Goal: Information Seeking & Learning: Learn about a topic

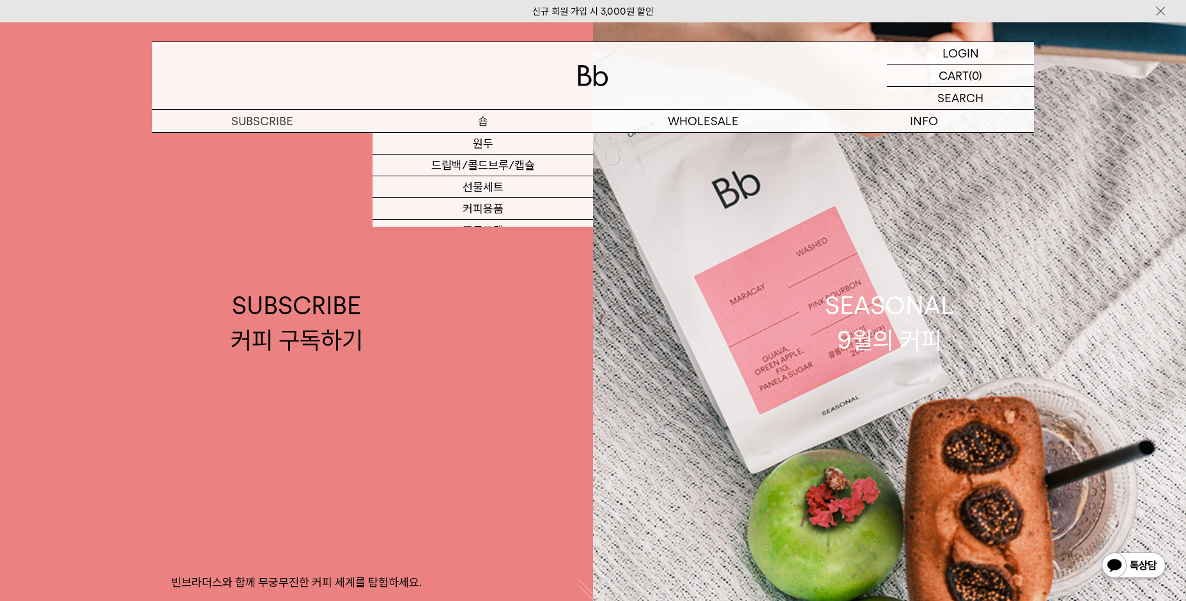
click at [465, 112] on p "숍" at bounding box center [482, 121] width 220 height 22
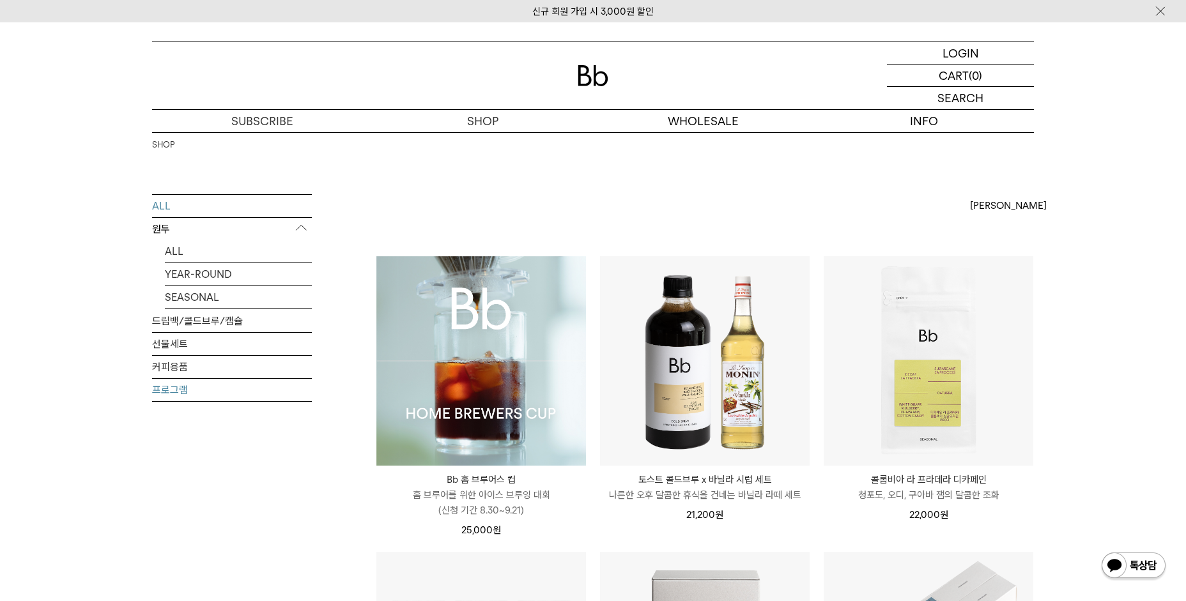
click at [182, 394] on link "프로그램" at bounding box center [232, 390] width 160 height 22
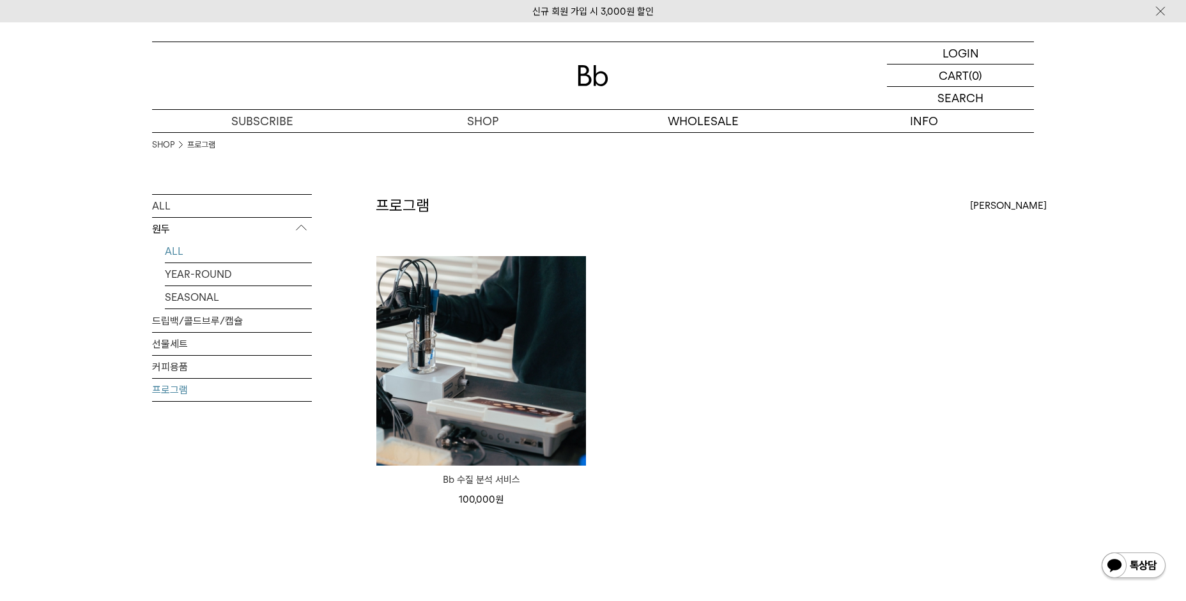
click at [181, 259] on link "ALL" at bounding box center [238, 251] width 147 height 22
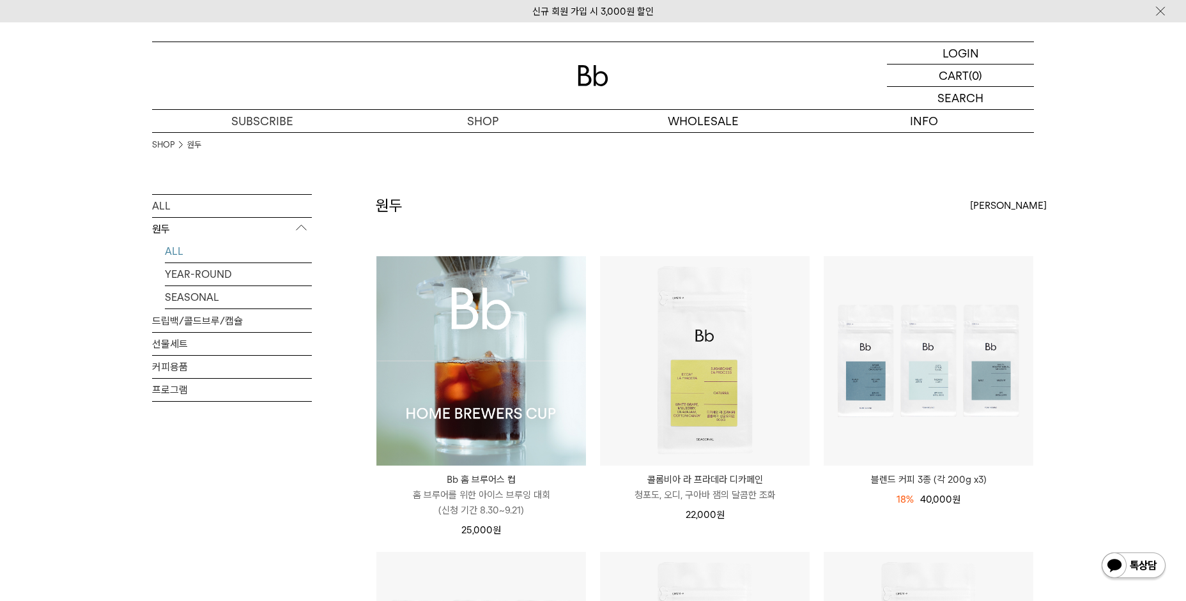
click at [505, 415] on img at bounding box center [481, 361] width 210 height 210
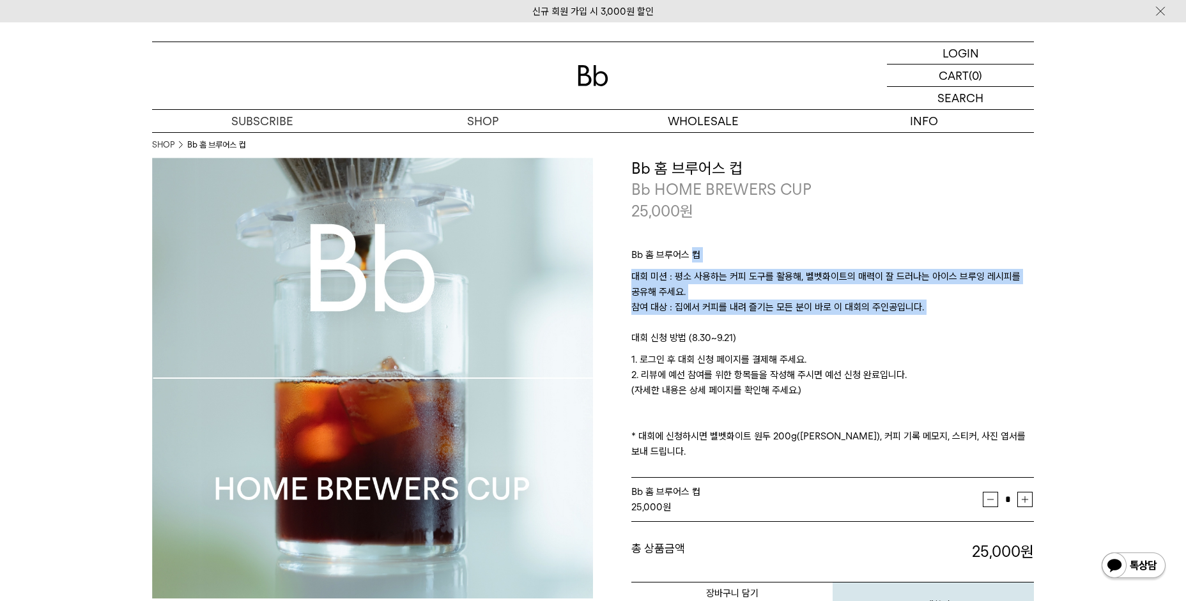
drag, startPoint x: 692, startPoint y: 257, endPoint x: 797, endPoint y: 328, distance: 127.4
click at [797, 328] on div "Bb 홈 브루어스 컵 대회 미션 : 평소 사용하는 커피 도구를 활용해, 벨벳화이트의 매력이 잘 드러나는 아이스 브루잉 레시피를 공유해 주세요.…" at bounding box center [832, 350] width 403 height 257
click at [797, 328] on p "대회 미션 : 평소 사용하는 커피 도구를 활용해, 벨벳화이트의 매력이 잘 드러나는 아이스 브루잉 레시피를 공유해 주세요. 참여 대상 : 집에서…" at bounding box center [832, 299] width 403 height 61
drag, startPoint x: 797, startPoint y: 328, endPoint x: 841, endPoint y: 247, distance: 92.6
click at [840, 250] on div "Bb 홈 브루어스 컵 대회 미션 : 평소 사용하는 커피 도구를 활용해, 벨벳화이트의 매력이 잘 드러나는 아이스 브루잉 레시피를 공유해 주세요.…" at bounding box center [832, 350] width 403 height 257
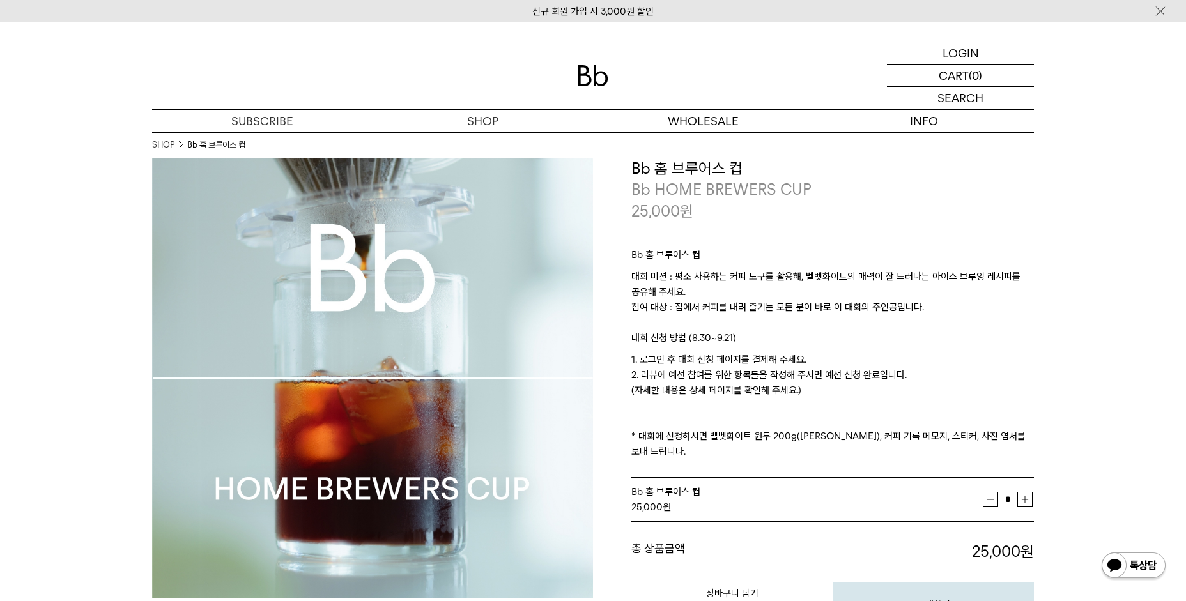
click at [834, 343] on p "대회 신청 방법 (8.30~9.21)" at bounding box center [832, 341] width 403 height 22
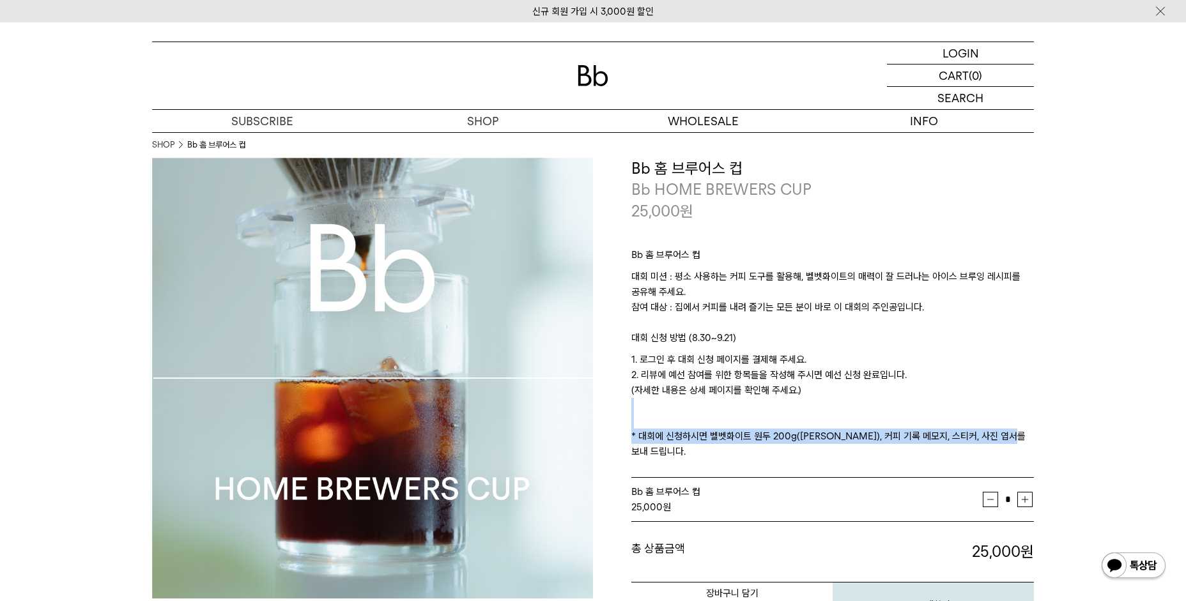
drag, startPoint x: 877, startPoint y: 419, endPoint x: 875, endPoint y: 462, distance: 43.5
click at [875, 461] on div "Bb 홈 브루어스 컵 대회 미션 : 평소 사용하는 커피 도구를 활용해, 벨벳화이트의 매력이 잘 드러나는 아이스 브루잉 레시피를 공유해 주세요.…" at bounding box center [832, 350] width 403 height 257
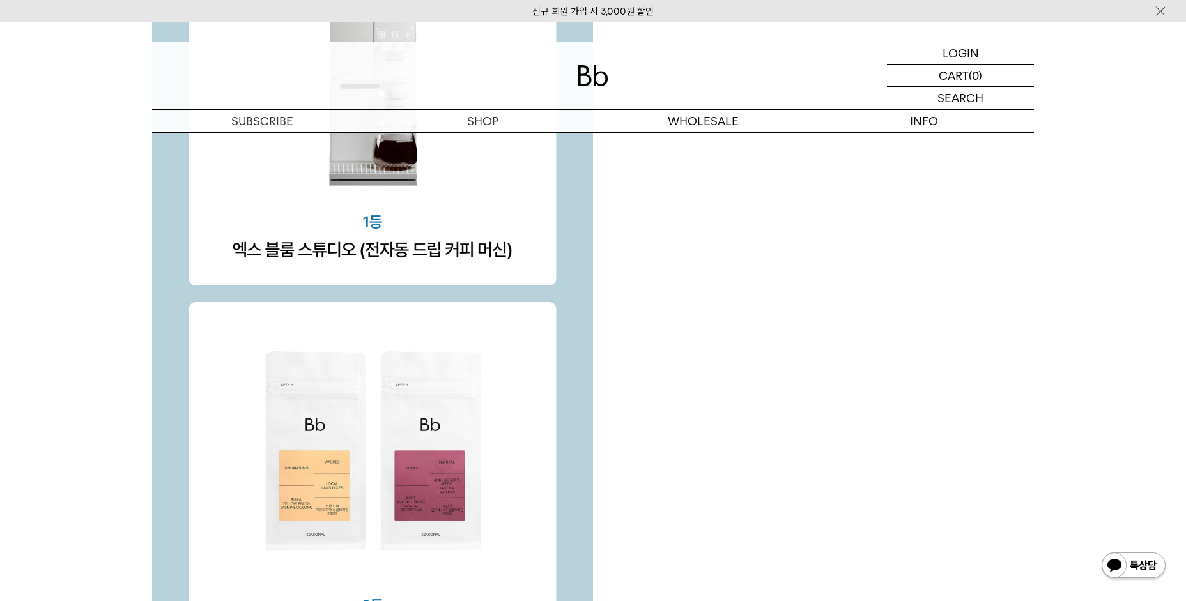
scroll to position [4343, 0]
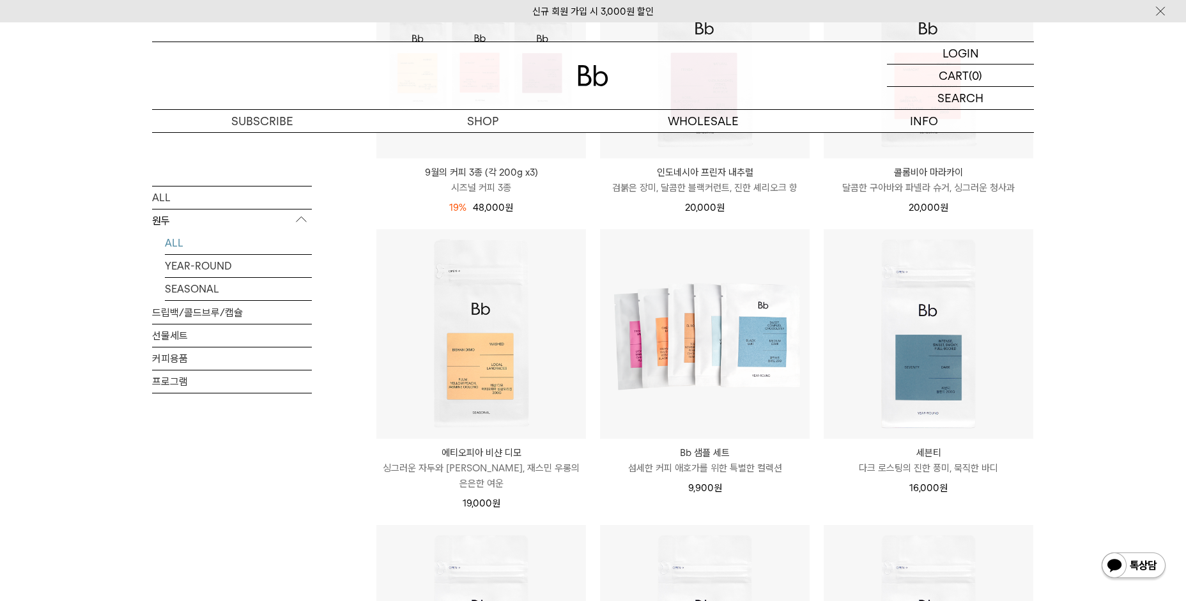
scroll to position [608, 0]
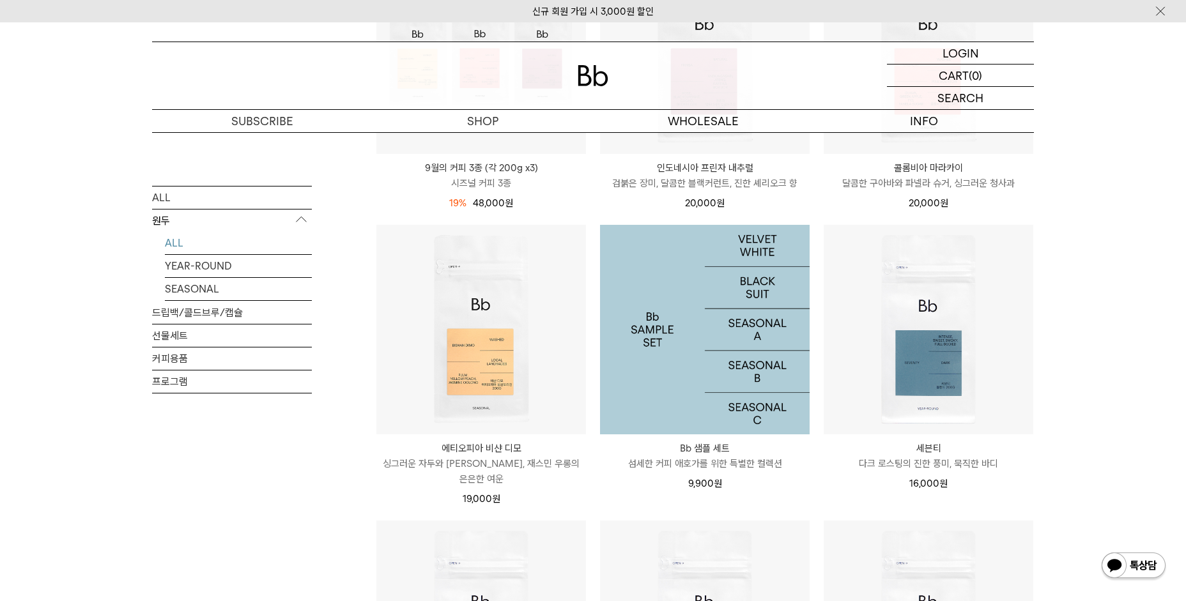
click at [683, 328] on img at bounding box center [705, 330] width 210 height 210
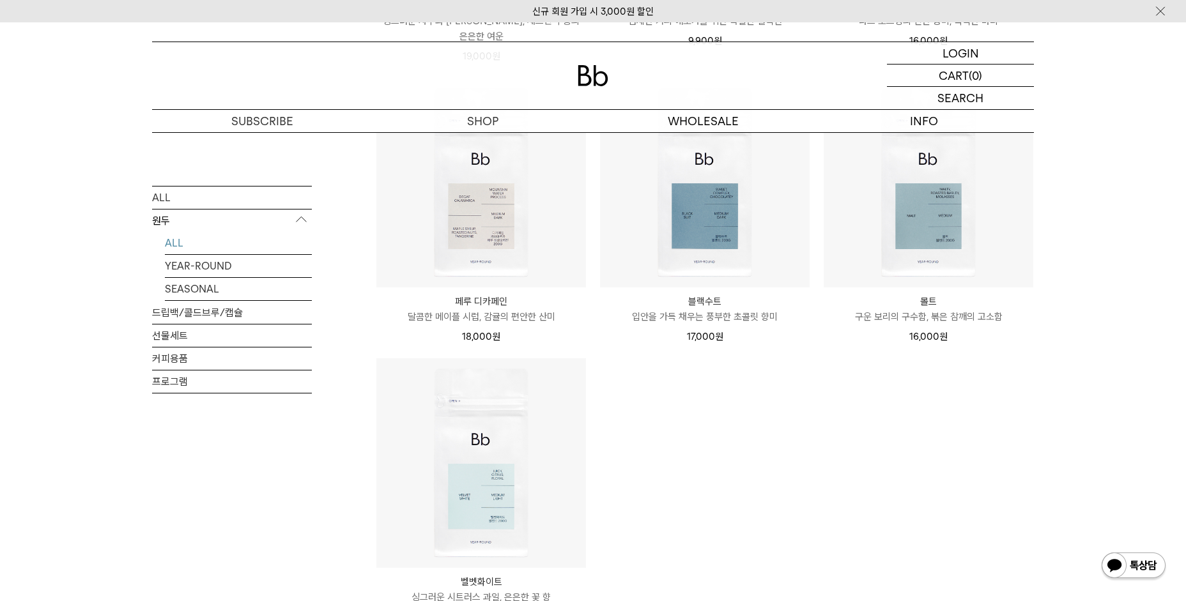
scroll to position [1059, 0]
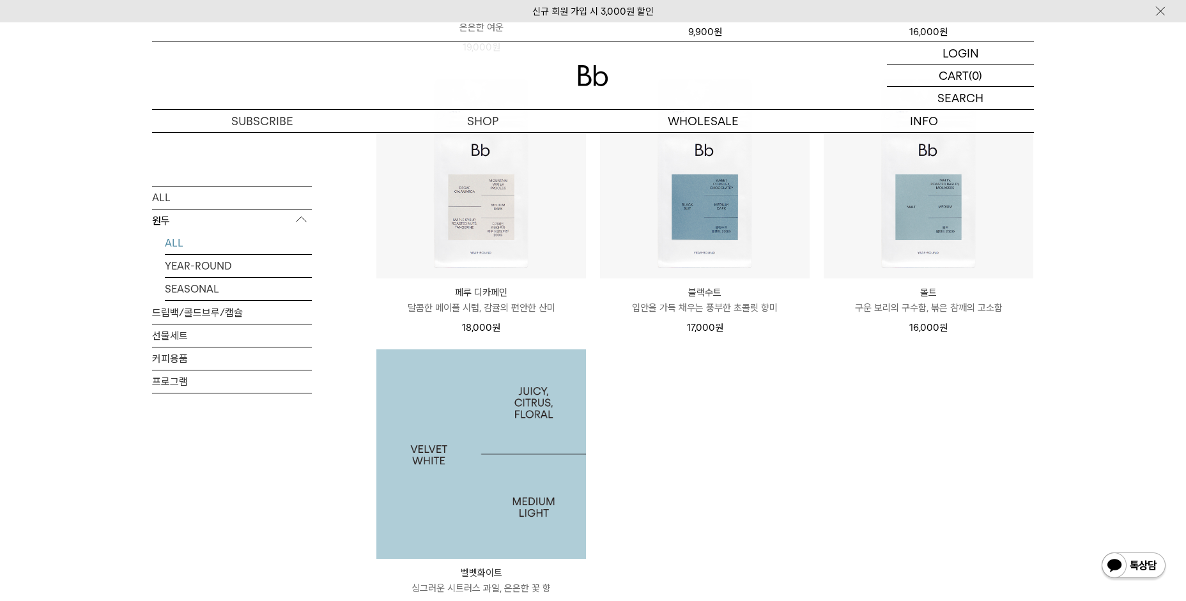
click at [461, 459] on img at bounding box center [481, 454] width 210 height 210
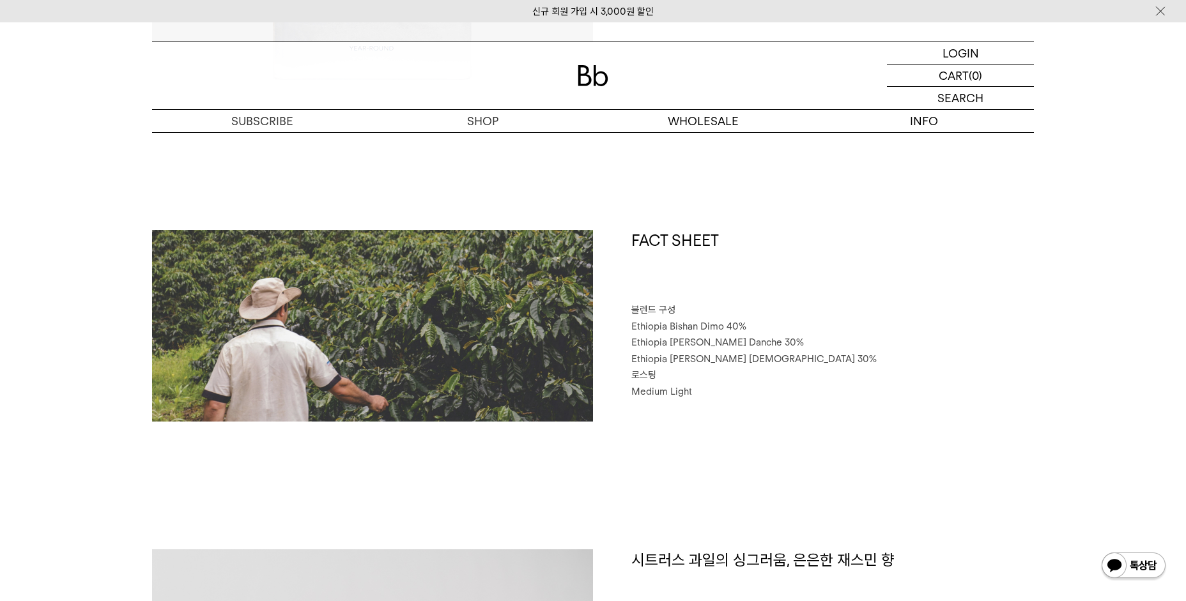
scroll to position [510, 0]
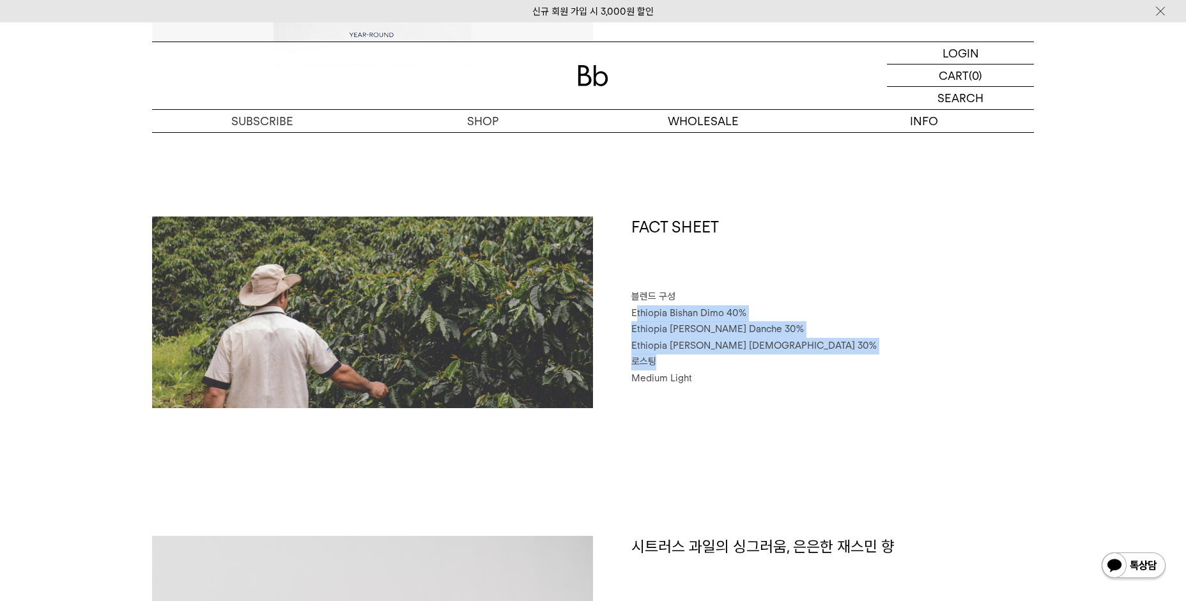
drag, startPoint x: 647, startPoint y: 316, endPoint x: 856, endPoint y: 357, distance: 212.8
click at [856, 357] on div "FACT SHEET 블렌드 구성 Ethiopia Bishan Dimo 40% Ethiopia Habtamu Yirgacheffe Danche …" at bounding box center [813, 313] width 441 height 192
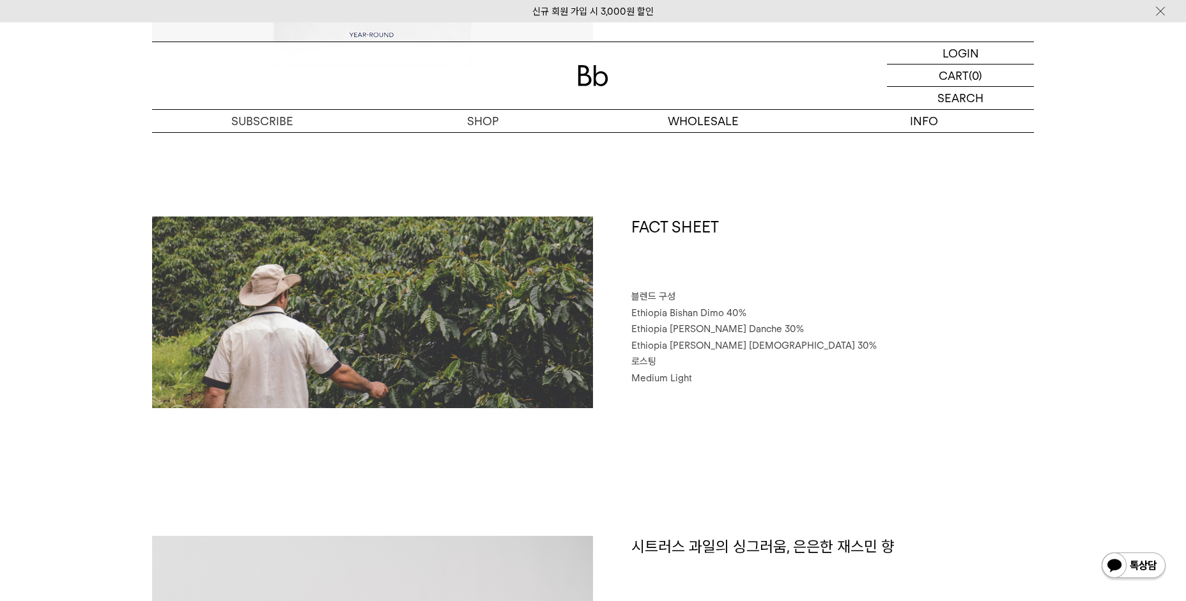
click at [856, 356] on p "로스팅" at bounding box center [832, 362] width 403 height 17
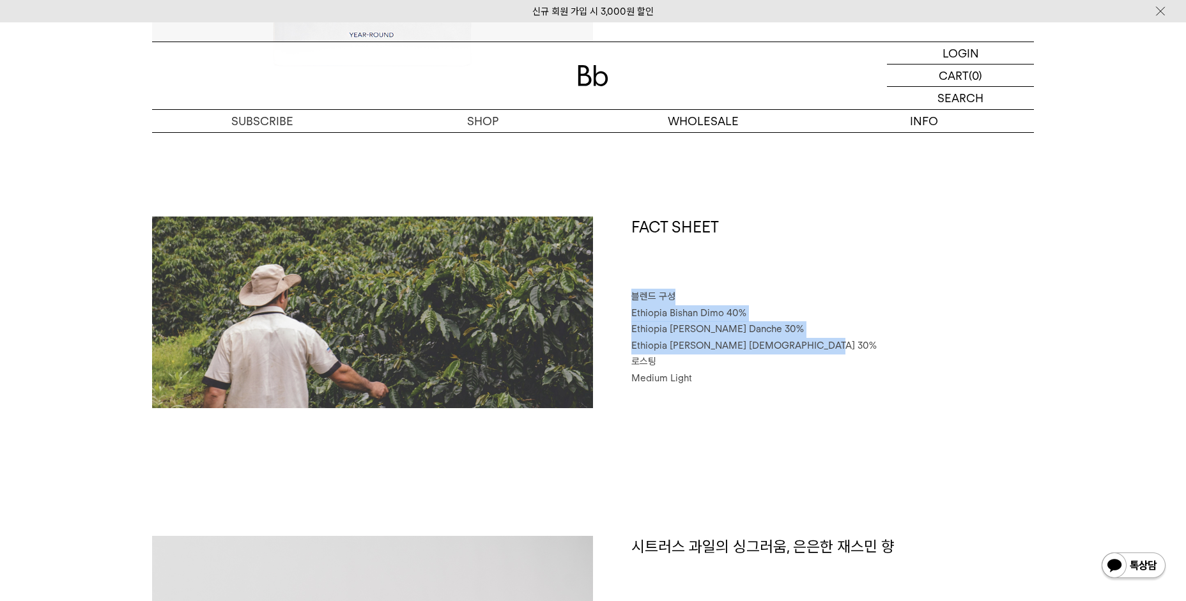
drag, startPoint x: 851, startPoint y: 346, endPoint x: 824, endPoint y: 273, distance: 77.8
click at [824, 273] on div "FACT SHEET 블렌드 구성 Ethiopia Bishan Dimo 40% Ethiopia Habtamu Yirgacheffe Danche …" at bounding box center [813, 313] width 441 height 192
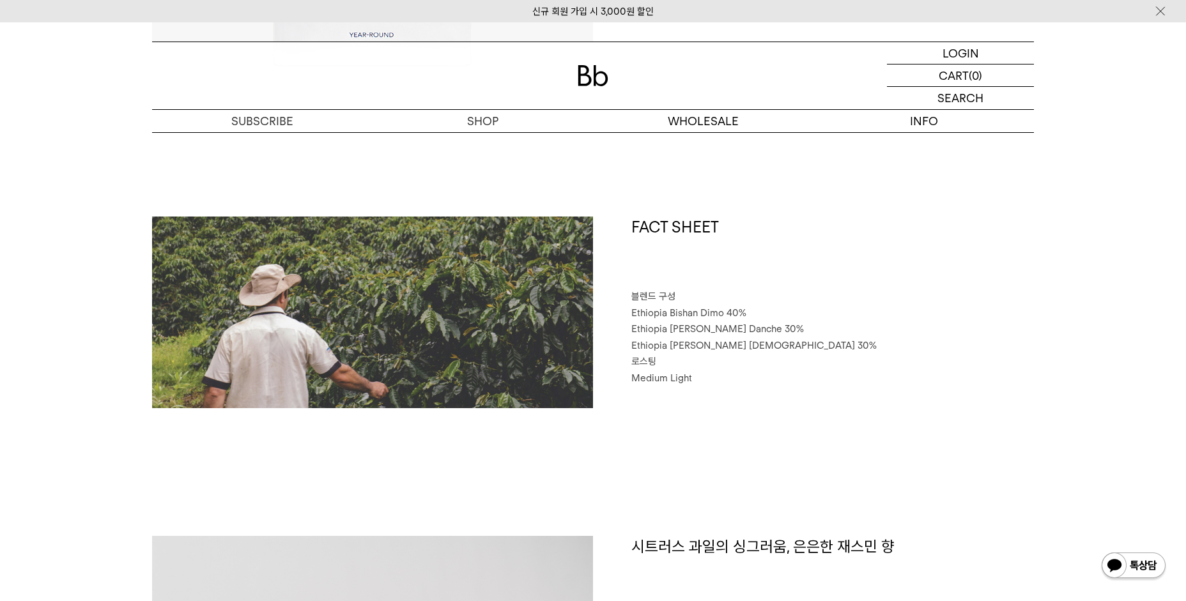
click at [805, 303] on p "블렌드 구성" at bounding box center [832, 297] width 403 height 17
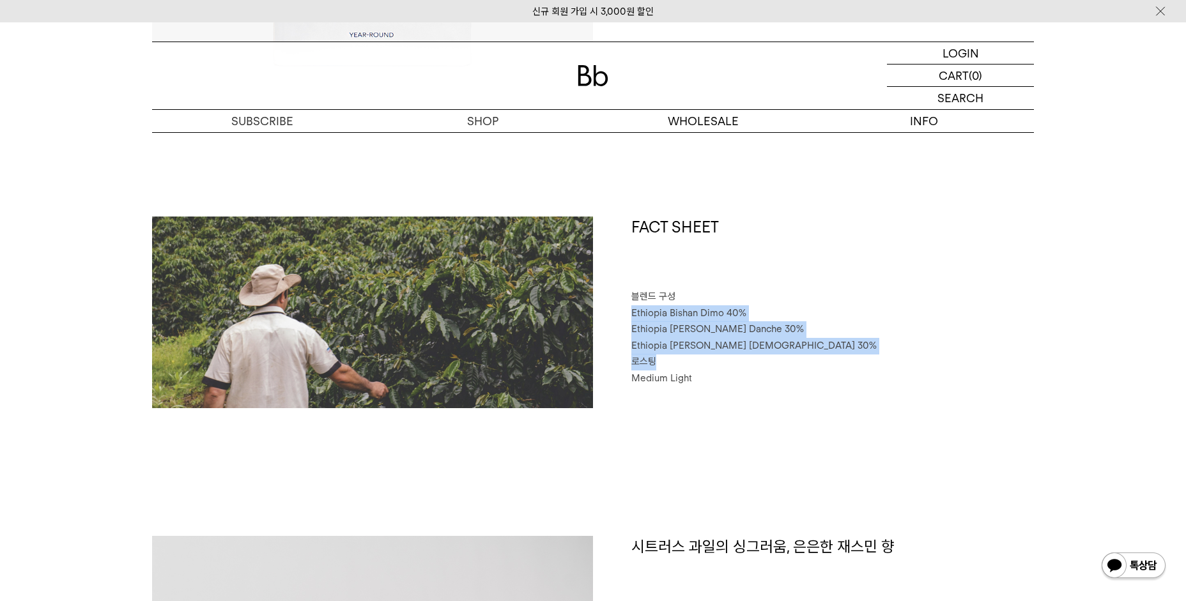
drag, startPoint x: 779, startPoint y: 311, endPoint x: 841, endPoint y: 357, distance: 77.2
click at [840, 357] on div "FACT SHEET 블렌드 구성 Ethiopia Bishan Dimo 40% Ethiopia Habtamu Yirgacheffe Danche …" at bounding box center [813, 313] width 441 height 192
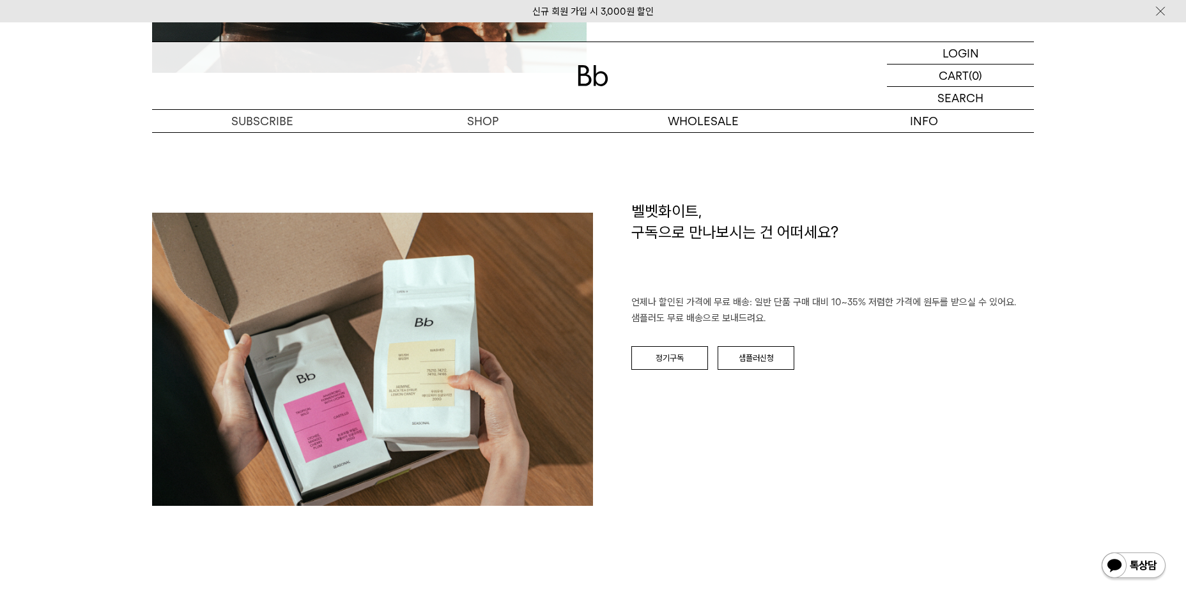
scroll to position [0, 0]
